Goal: Communication & Community: Participate in discussion

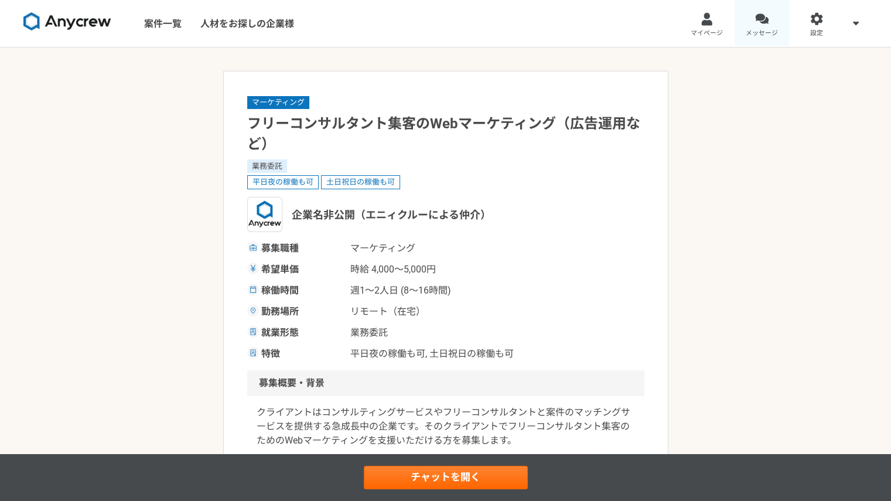
click at [762, 29] on span "メッセージ" at bounding box center [762, 33] width 32 height 9
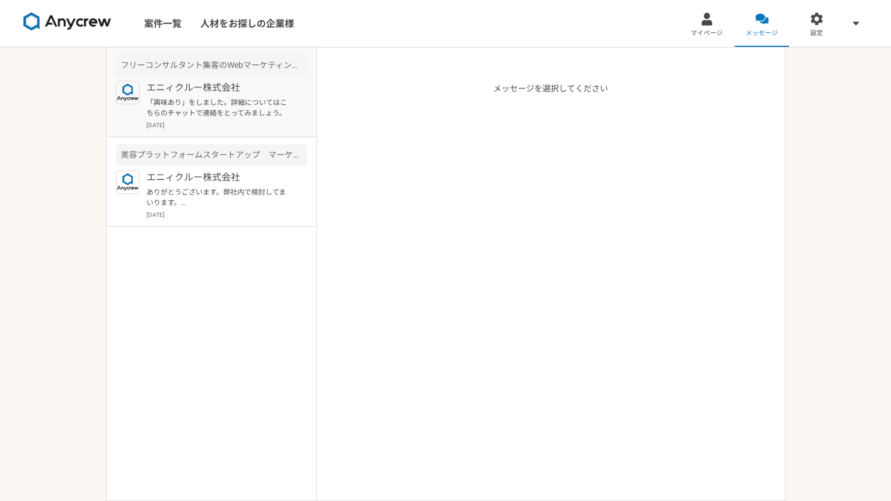
click at [217, 117] on p "「興味あり」をしました。詳細についてはこちらのチャットで連絡をとってみましょう。" at bounding box center [218, 107] width 145 height 21
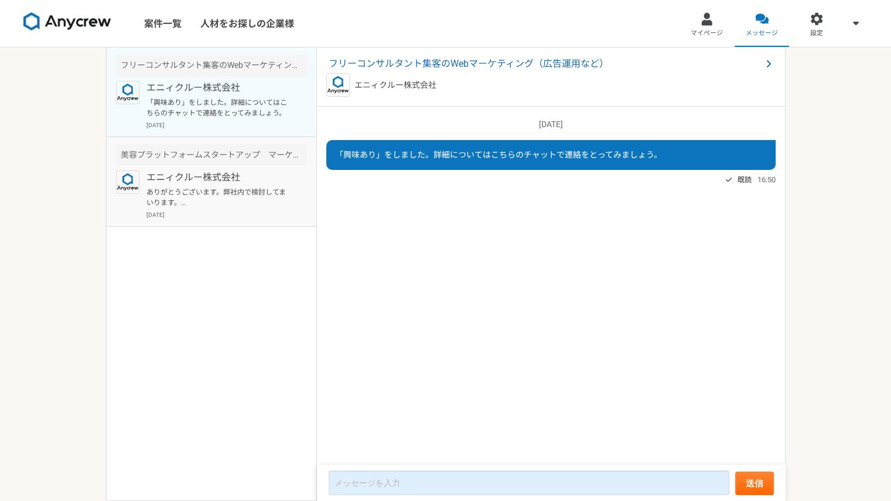
click at [231, 187] on p "ありがとうございます。弊社内で検討してまいります。 よろしくお願いいたします。" at bounding box center [218, 197] width 145 height 21
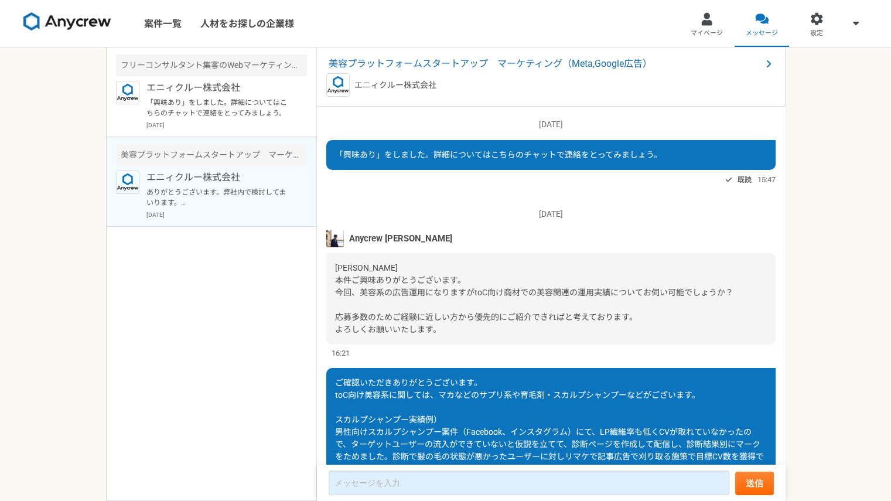
scroll to position [183, 0]
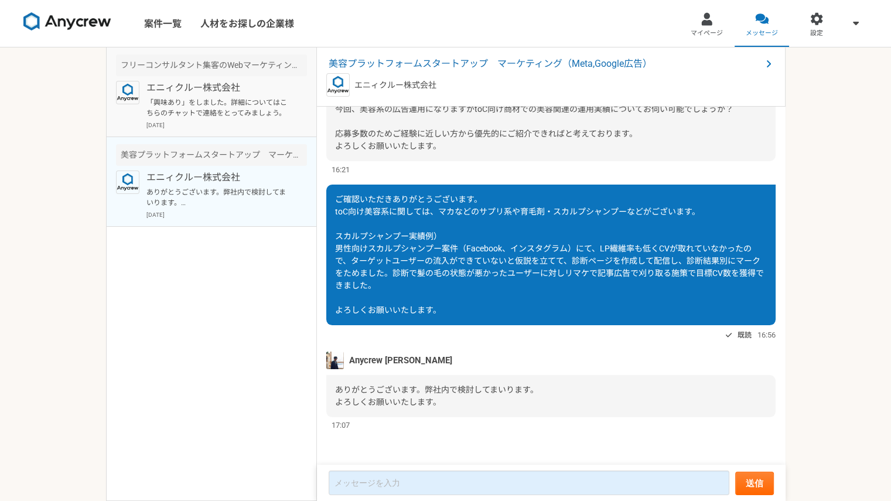
click at [249, 114] on p "「興味あり」をしました。詳細についてはこちらのチャットで連絡をとってみましょう。" at bounding box center [218, 107] width 145 height 21
